Goal: Task Accomplishment & Management: Contribute content

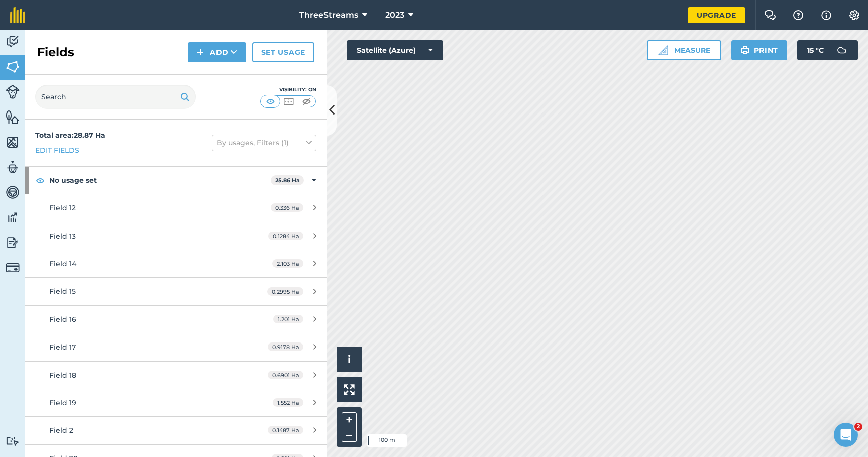
click at [137, 205] on div "Field 12" at bounding box center [143, 207] width 189 height 11
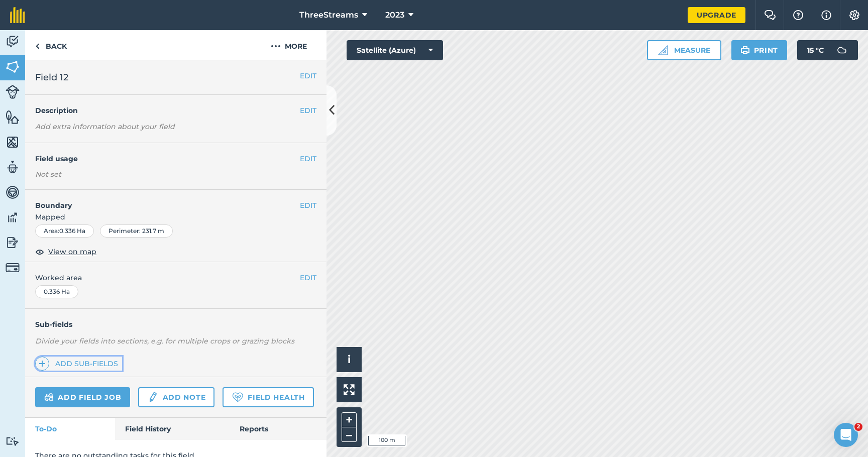
click at [47, 364] on span at bounding box center [42, 364] width 14 height 14
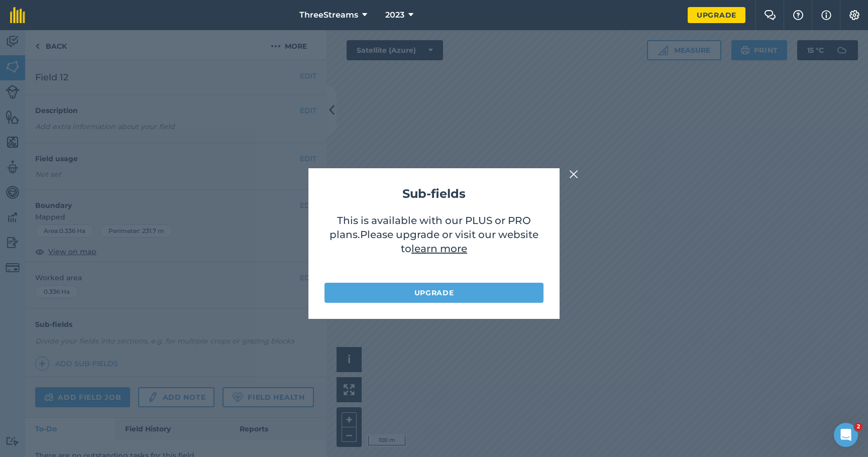
click at [576, 177] on img at bounding box center [573, 174] width 9 height 12
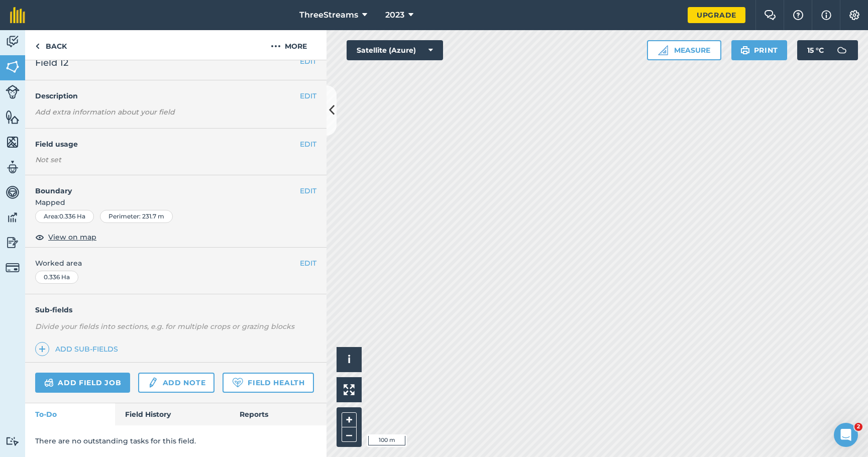
scroll to position [42, 0]
click at [178, 373] on link "Add note" at bounding box center [176, 383] width 76 height 20
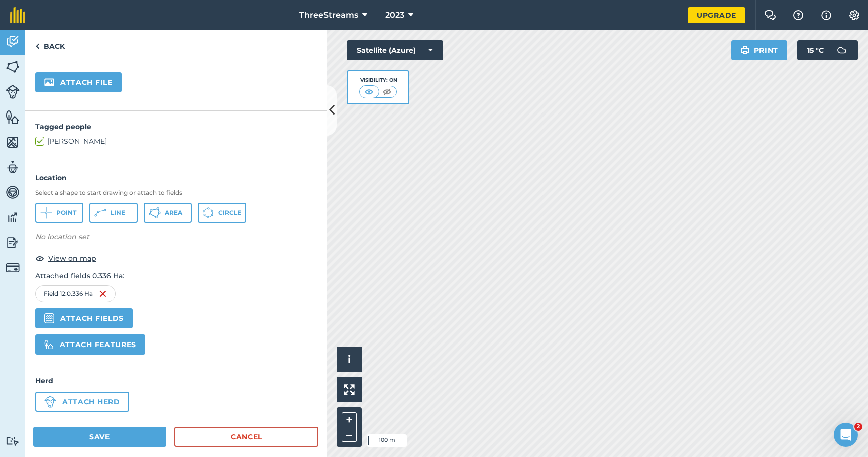
scroll to position [195, 0]
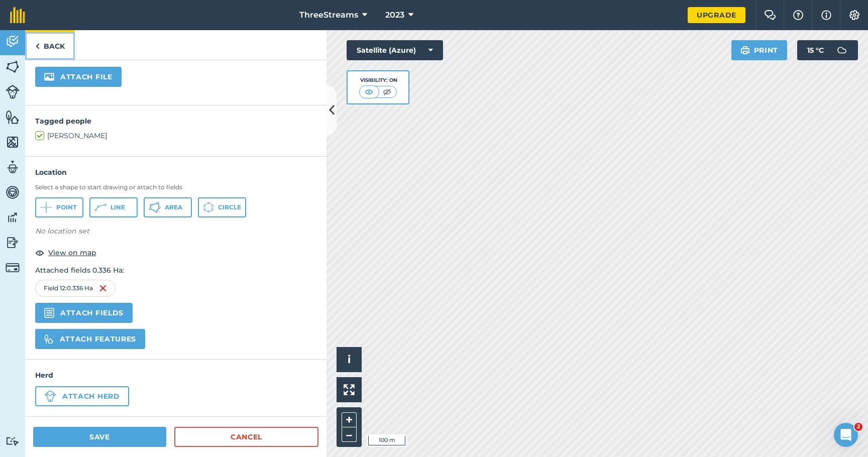
click at [42, 51] on link "Back" at bounding box center [50, 45] width 50 height 30
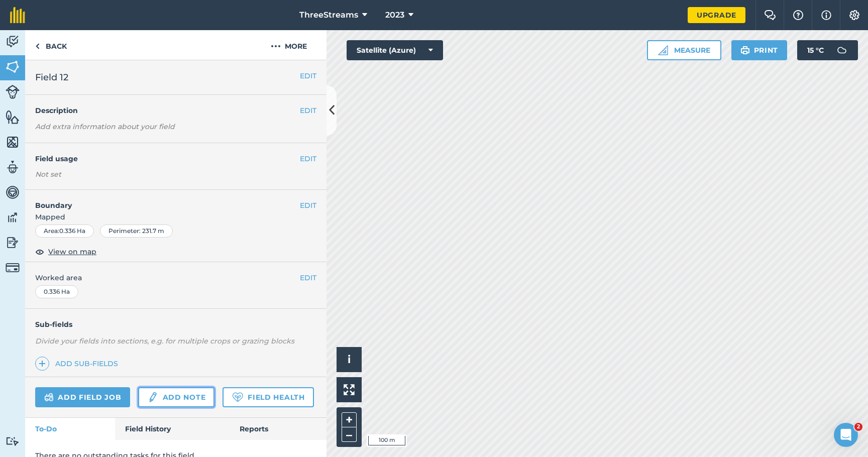
click at [170, 388] on link "Add note" at bounding box center [176, 397] width 76 height 20
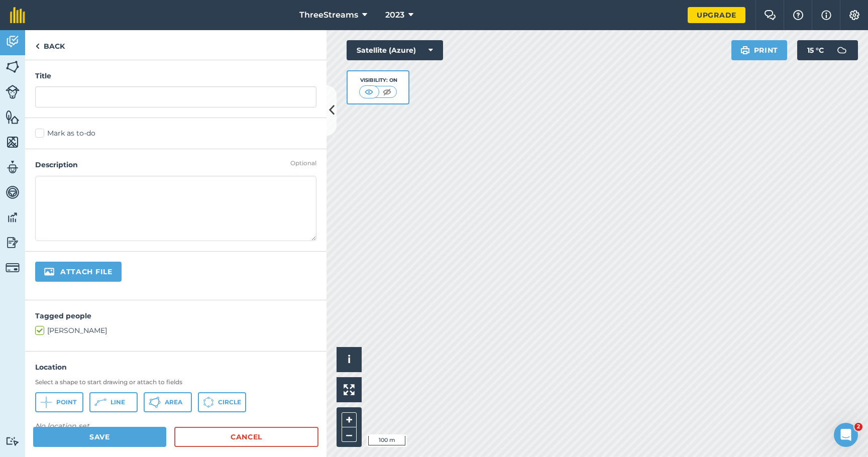
click at [99, 110] on div "Title" at bounding box center [175, 89] width 301 height 58
click at [97, 97] on input "text" at bounding box center [175, 96] width 281 height 21
type input "Test"
click at [140, 441] on button "Save" at bounding box center [99, 437] width 133 height 20
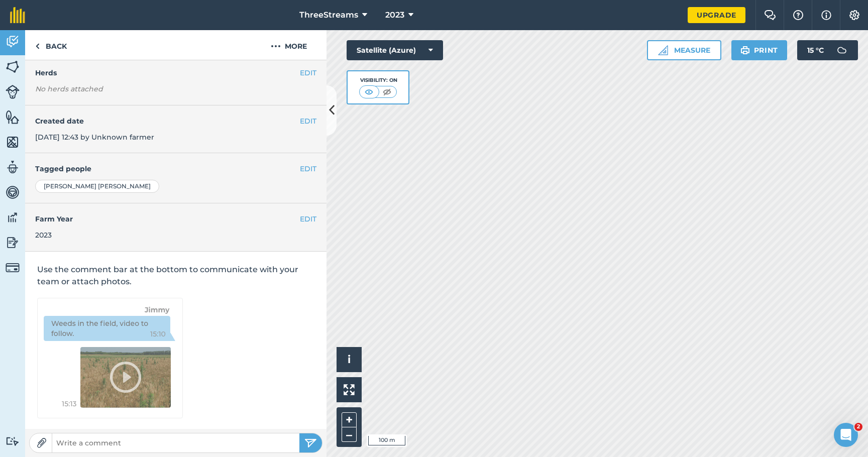
scroll to position [129, 0]
drag, startPoint x: 86, startPoint y: 272, endPoint x: 151, endPoint y: 290, distance: 67.3
click at [151, 289] on div "Use the comment bar at the bottom to communicate with your team or attach photo…" at bounding box center [175, 340] width 301 height 179
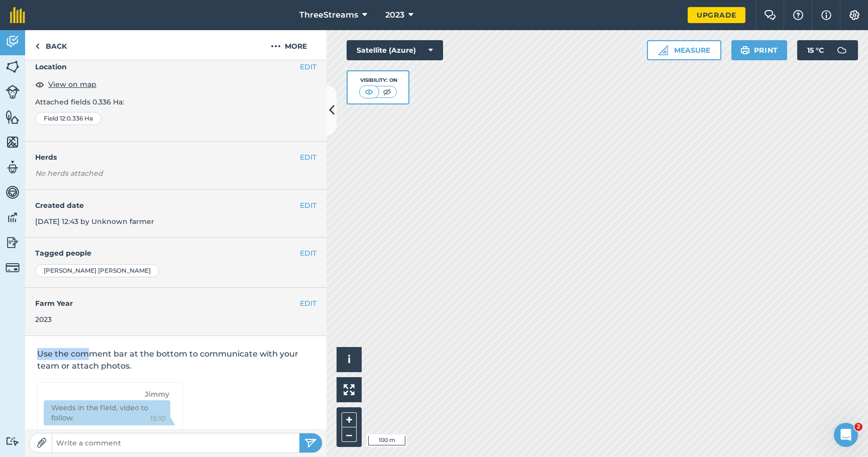
scroll to position [0, 0]
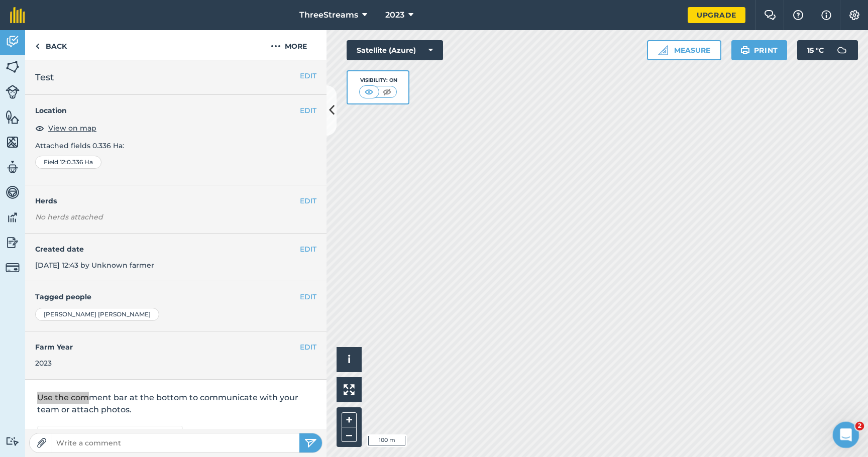
click at [848, 433] on icon "Open Intercom Messenger" at bounding box center [844, 433] width 17 height 17
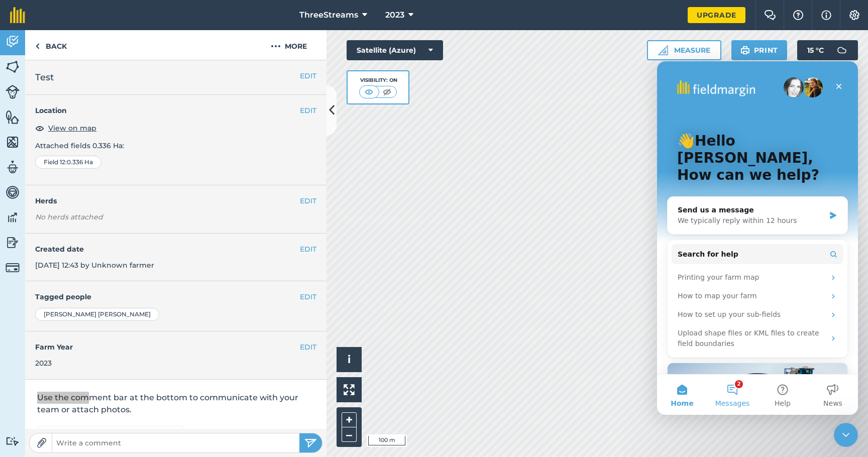
click at [736, 397] on button "2 Messages" at bounding box center [732, 395] width 50 height 40
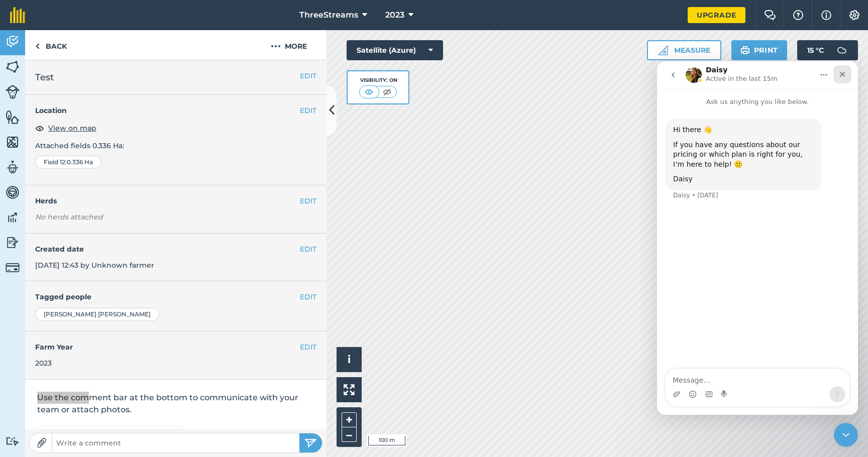
click at [841, 78] on icon "Close" at bounding box center [842, 74] width 8 height 8
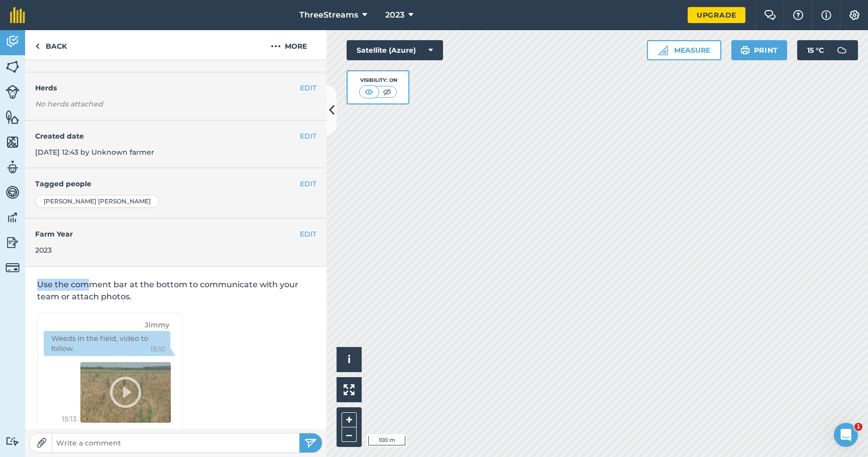
scroll to position [129, 0]
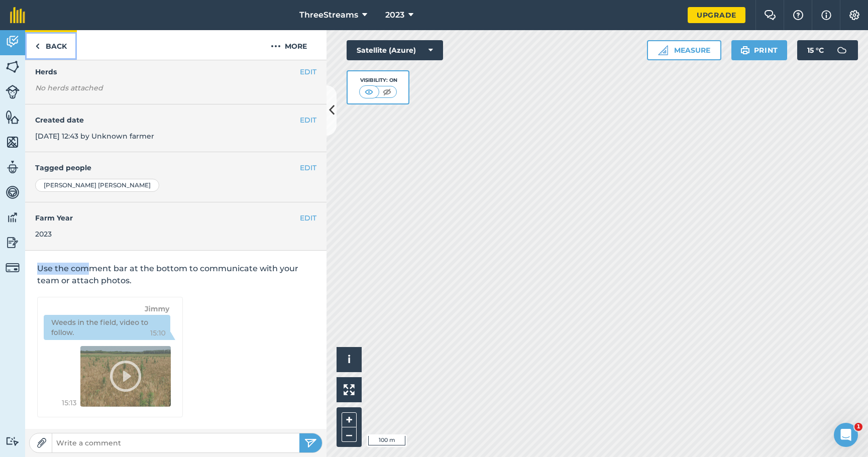
click at [36, 52] on link "Back" at bounding box center [51, 45] width 52 height 30
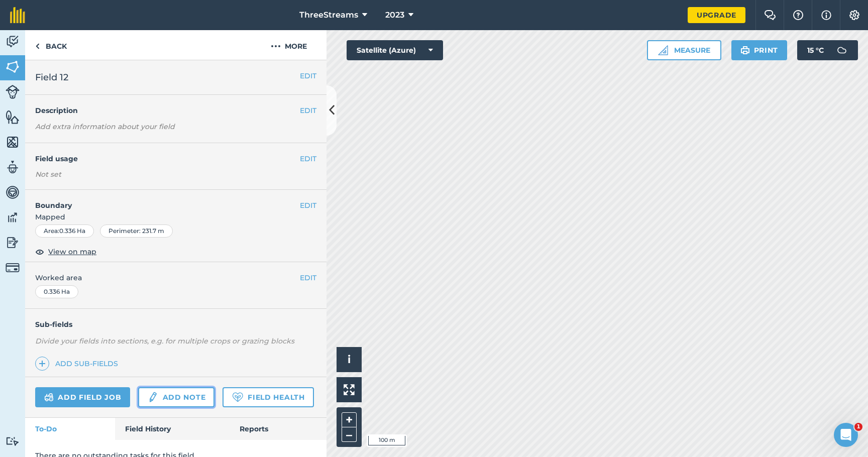
click at [185, 389] on link "Add note" at bounding box center [176, 397] width 76 height 20
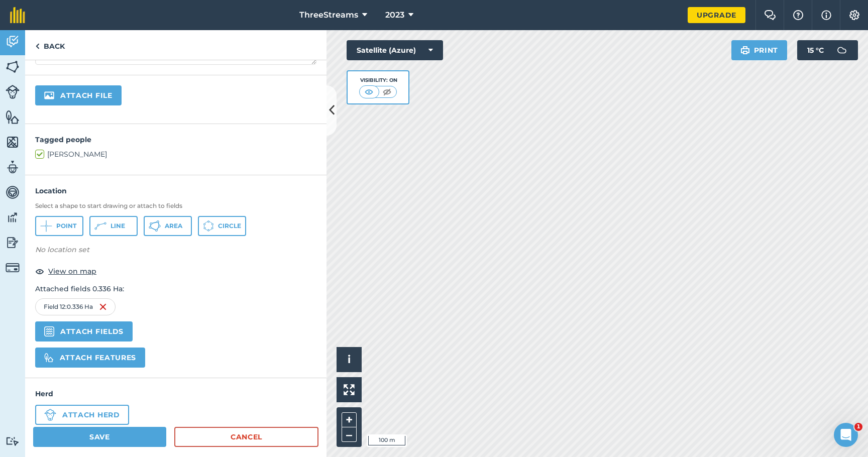
scroll to position [195, 0]
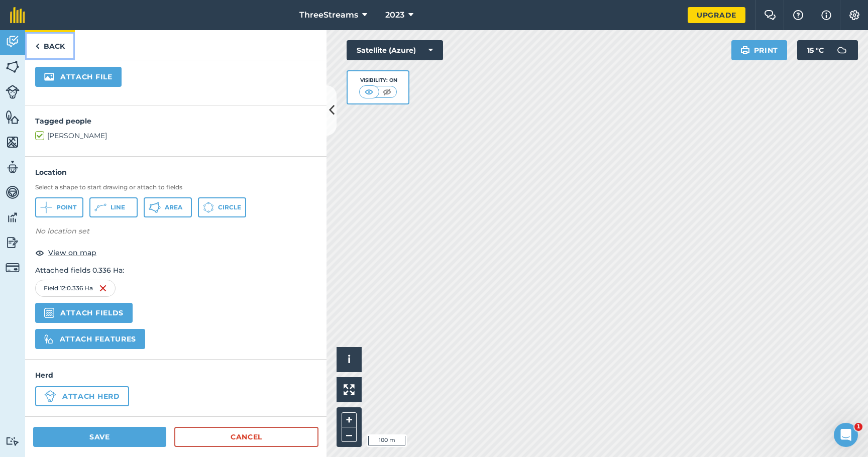
click at [39, 47] on img at bounding box center [37, 46] width 5 height 12
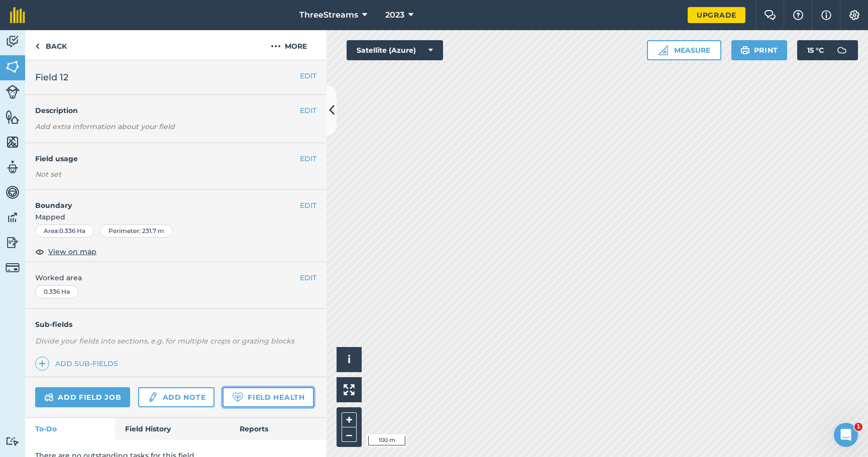
click at [222, 407] on link "Field Health" at bounding box center [267, 397] width 91 height 20
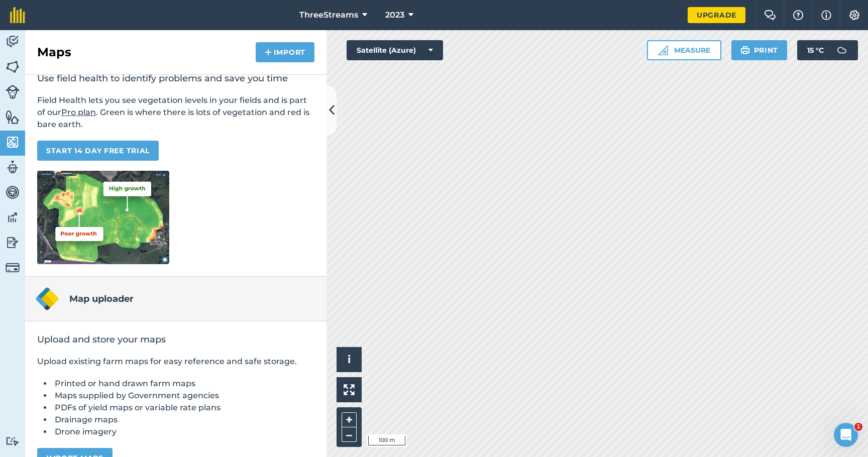
scroll to position [82, 0]
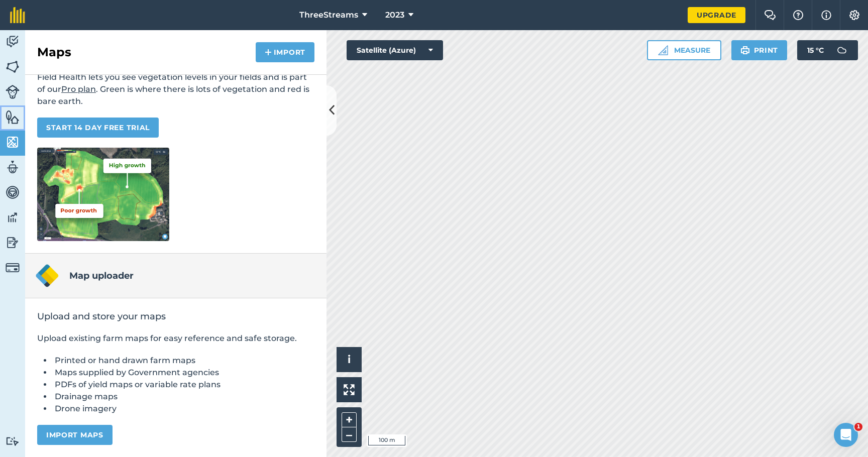
click at [8, 118] on img at bounding box center [13, 116] width 14 height 15
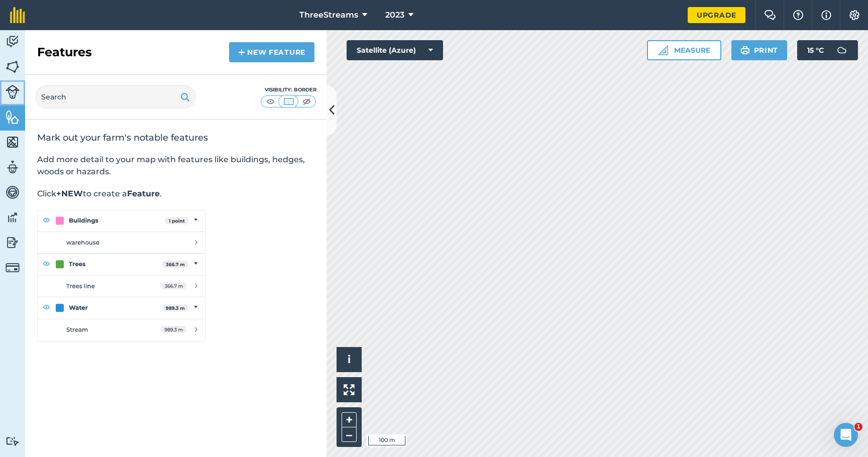
click at [15, 89] on img at bounding box center [13, 92] width 14 height 14
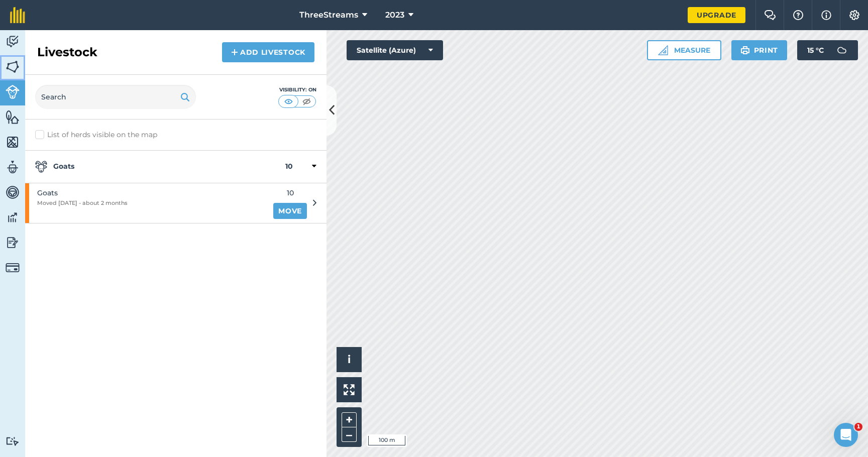
click at [14, 73] on img at bounding box center [13, 66] width 14 height 15
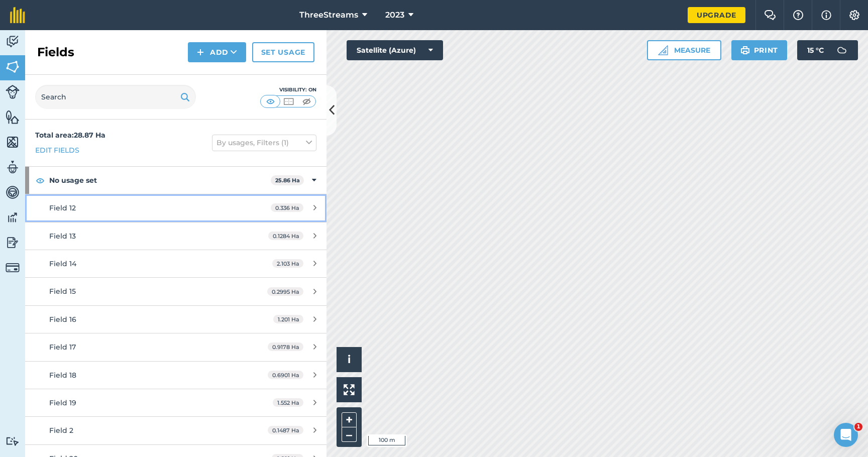
click at [207, 216] on link "Field 12 0.336 Ha" at bounding box center [175, 207] width 301 height 27
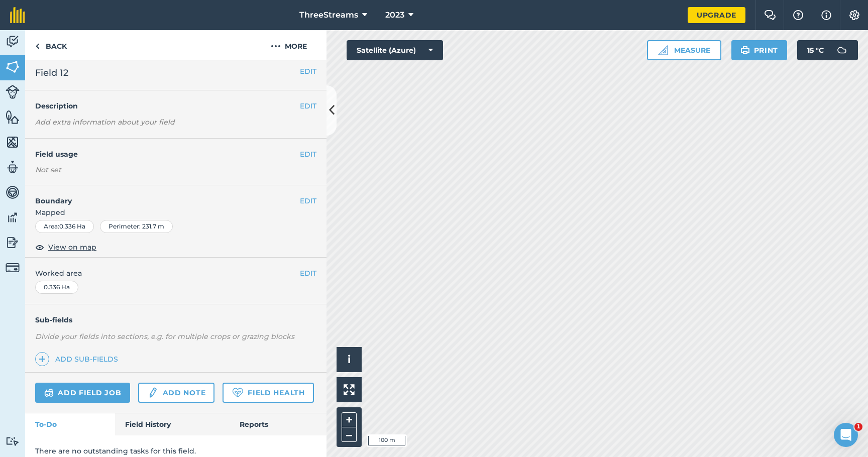
scroll to position [42, 0]
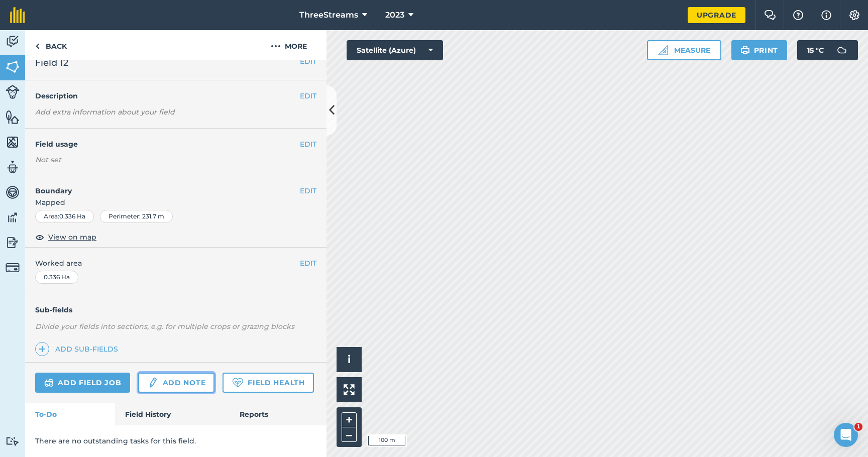
click at [178, 373] on link "Add note" at bounding box center [176, 383] width 76 height 20
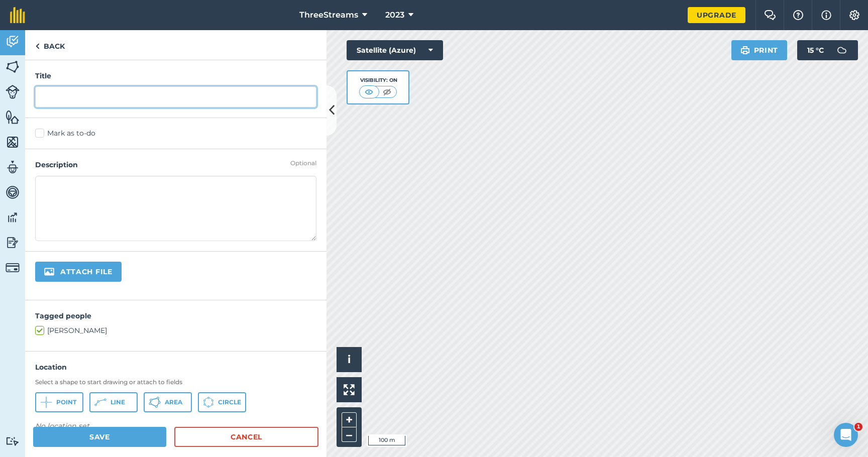
click at [64, 97] on input "text" at bounding box center [175, 96] width 281 height 21
type input "Y"
type input "Test"
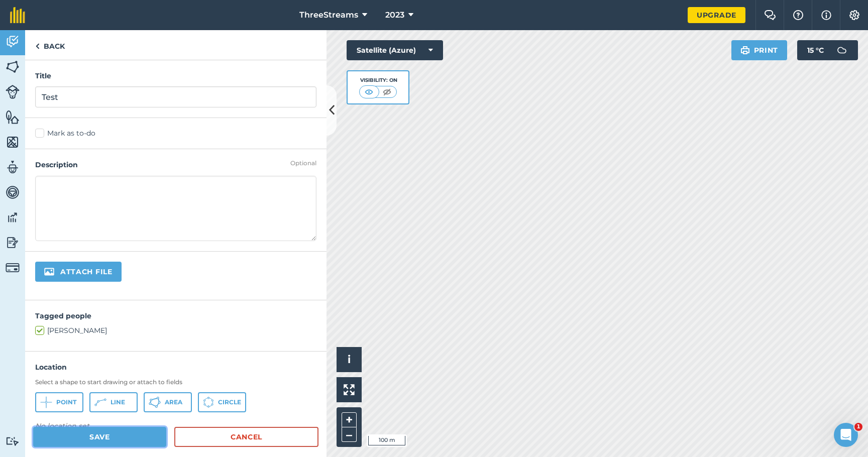
click at [76, 434] on button "Save" at bounding box center [99, 437] width 133 height 20
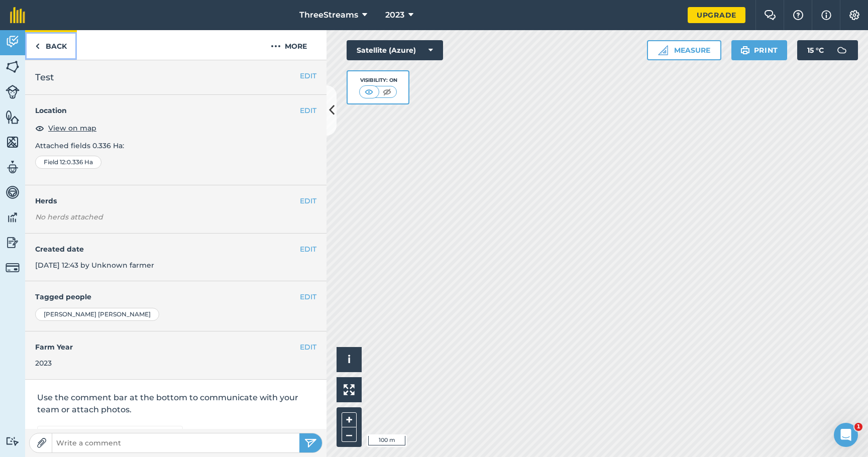
click at [37, 45] on img at bounding box center [37, 46] width 5 height 12
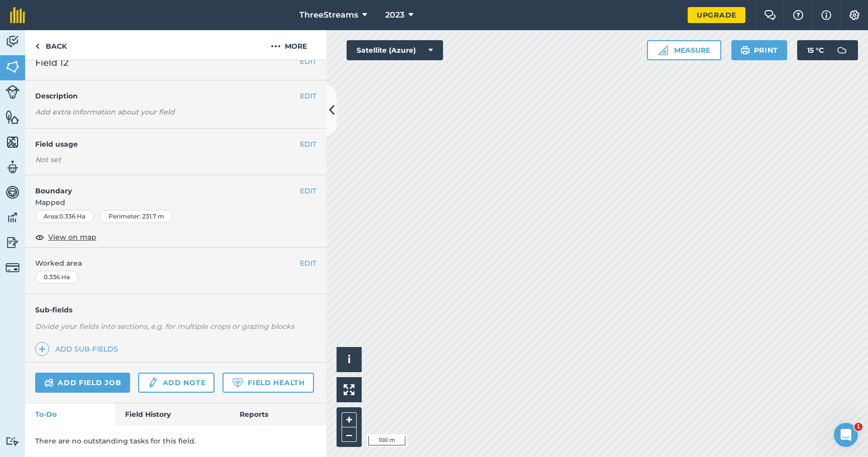
scroll to position [42, 0]
click at [175, 373] on link "Add note" at bounding box center [176, 383] width 76 height 20
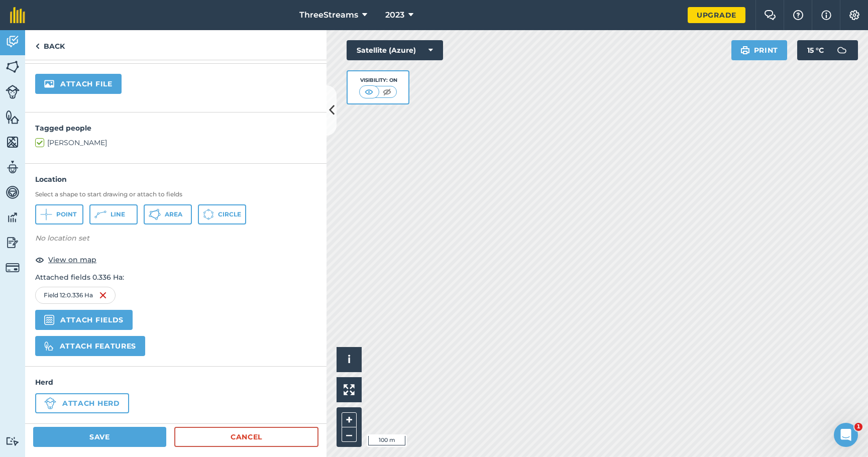
scroll to position [195, 0]
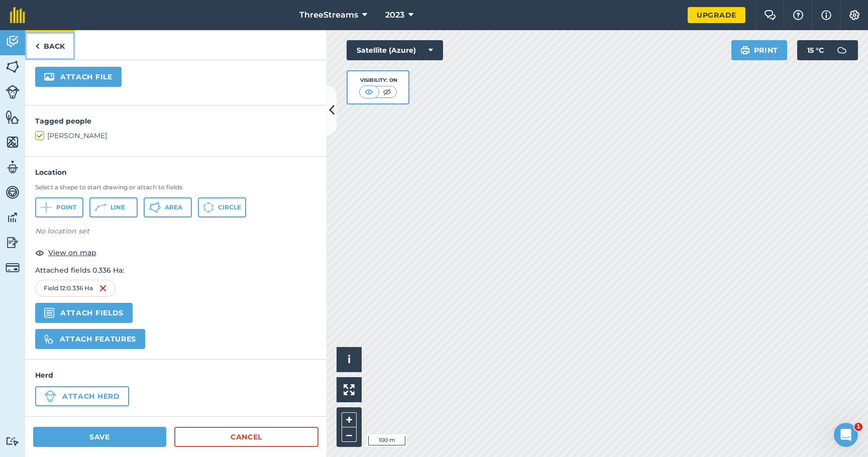
click at [43, 45] on link "Back" at bounding box center [50, 45] width 50 height 30
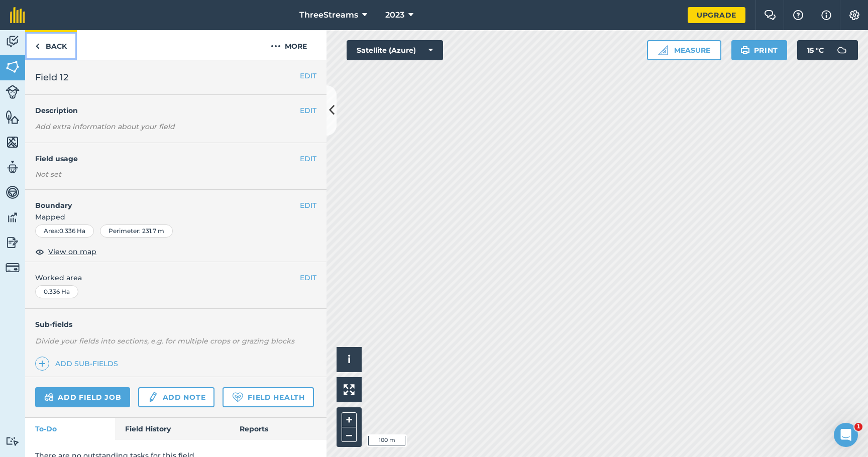
click at [33, 45] on link "Back" at bounding box center [51, 45] width 52 height 30
click at [36, 46] on img at bounding box center [37, 46] width 5 height 12
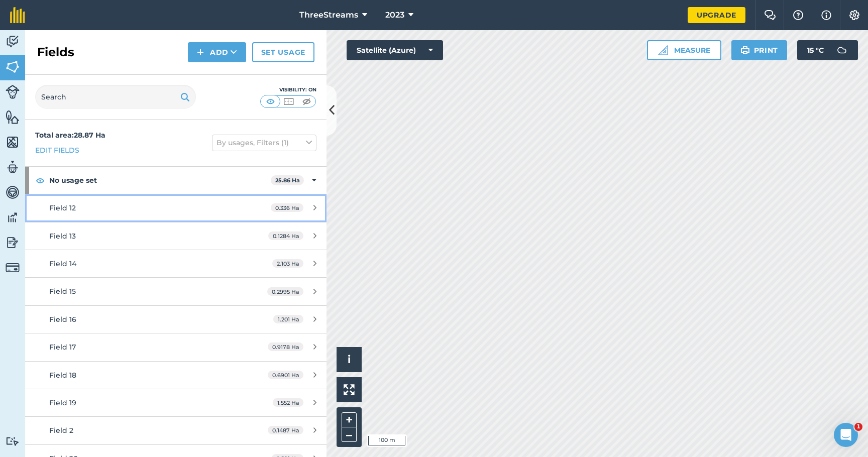
click at [309, 210] on div "0.336 Ha" at bounding box center [294, 208] width 66 height 8
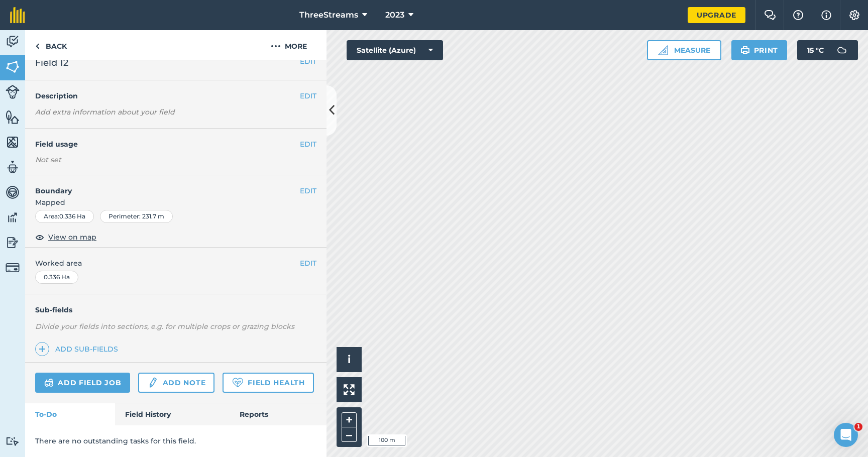
scroll to position [42, 0]
click at [172, 408] on link "Field History" at bounding box center [172, 414] width 114 height 22
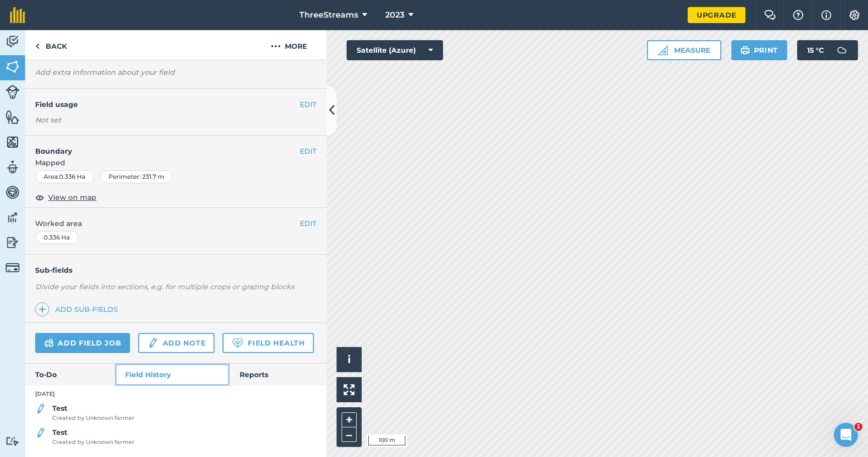
scroll to position [82, 0]
click at [117, 416] on span "Created by Unknown farmer" at bounding box center [93, 418] width 82 height 9
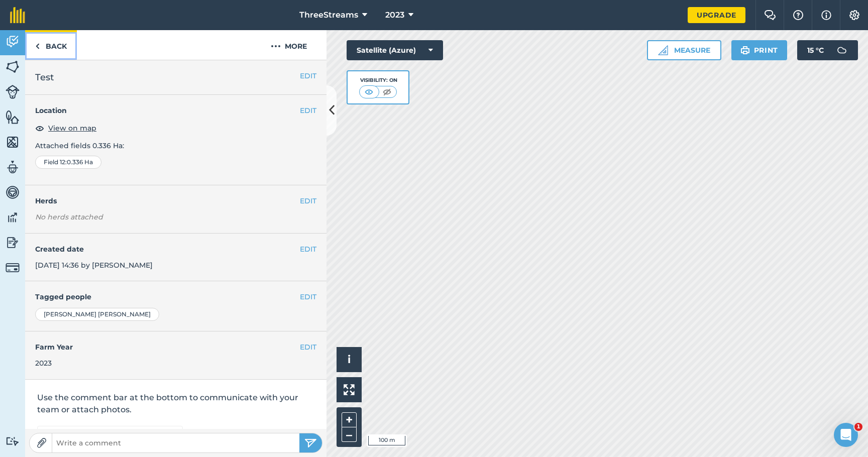
click at [37, 46] on img at bounding box center [37, 46] width 5 height 12
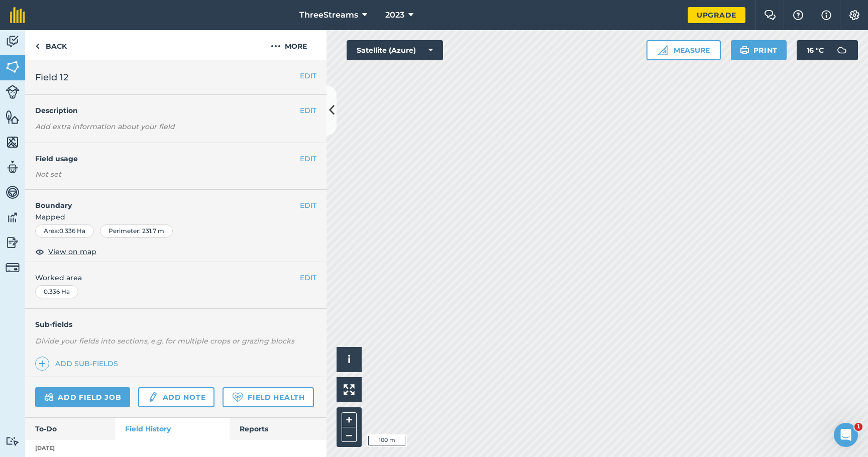
click at [291, 113] on h4 "Description" at bounding box center [175, 110] width 281 height 11
click at [300, 112] on button "EDIT" at bounding box center [308, 110] width 17 height 11
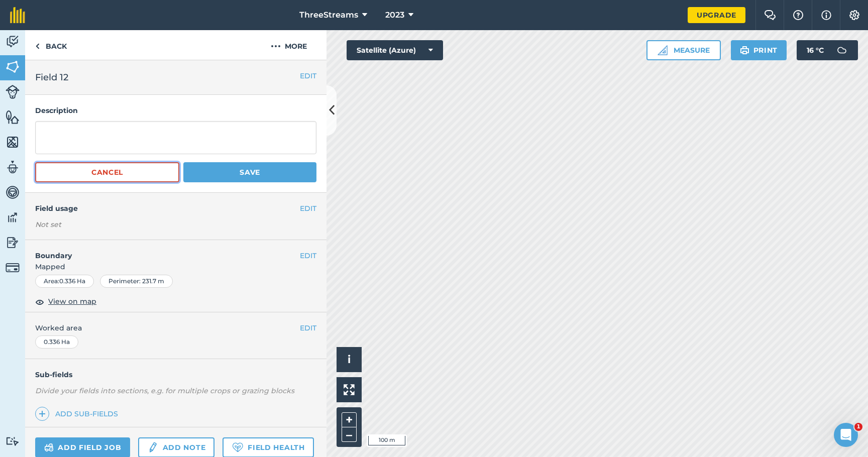
click at [82, 173] on button "Cancel" at bounding box center [107, 172] width 144 height 20
